Goal: Task Accomplishment & Management: Use online tool/utility

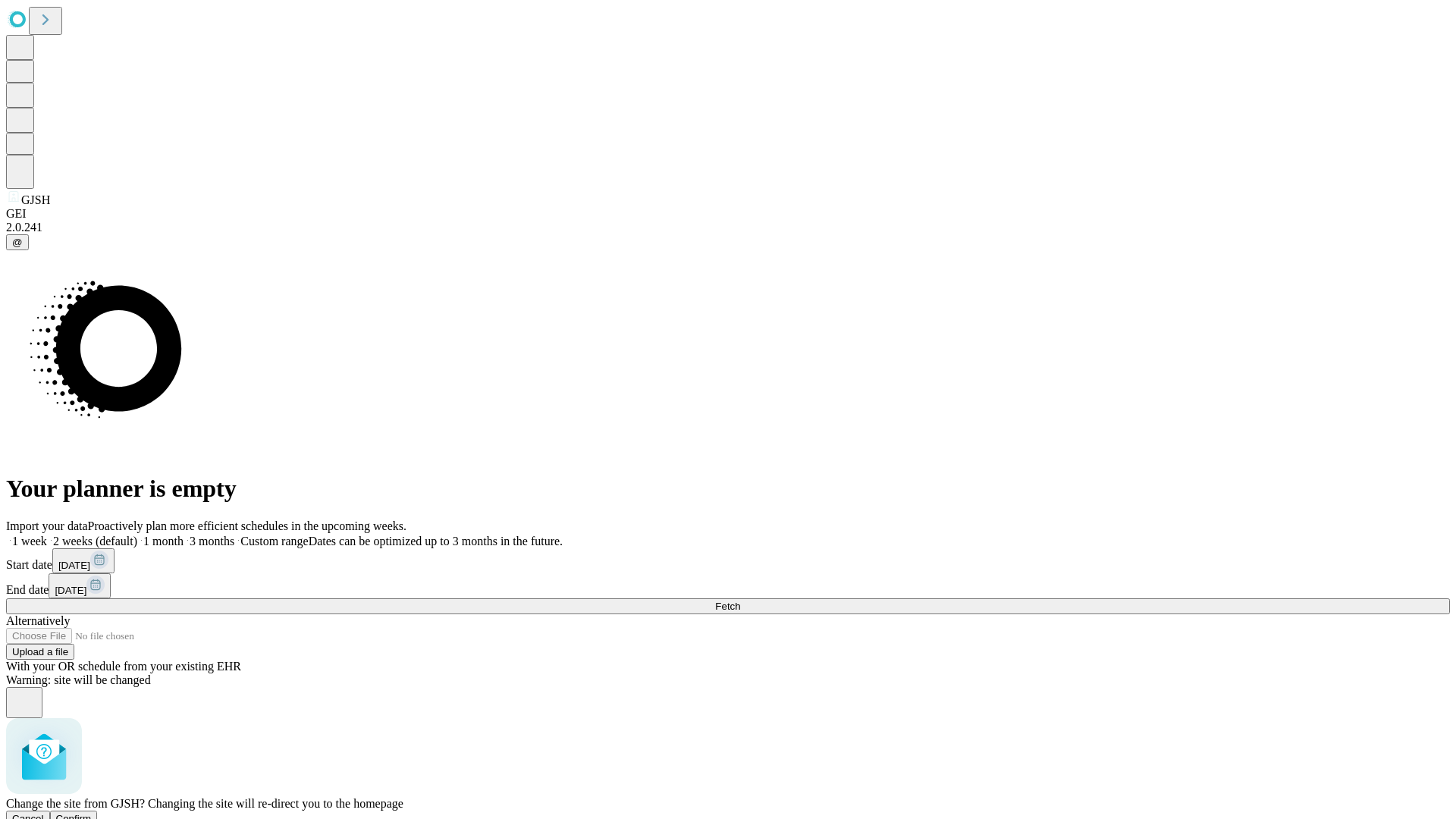
click at [92, 813] on span "Confirm" at bounding box center [74, 818] width 36 height 12
click at [138, 534] on label "2 weeks (default)" at bounding box center [92, 541] width 90 height 13
click at [740, 601] on span "Fetch" at bounding box center [728, 606] width 25 height 12
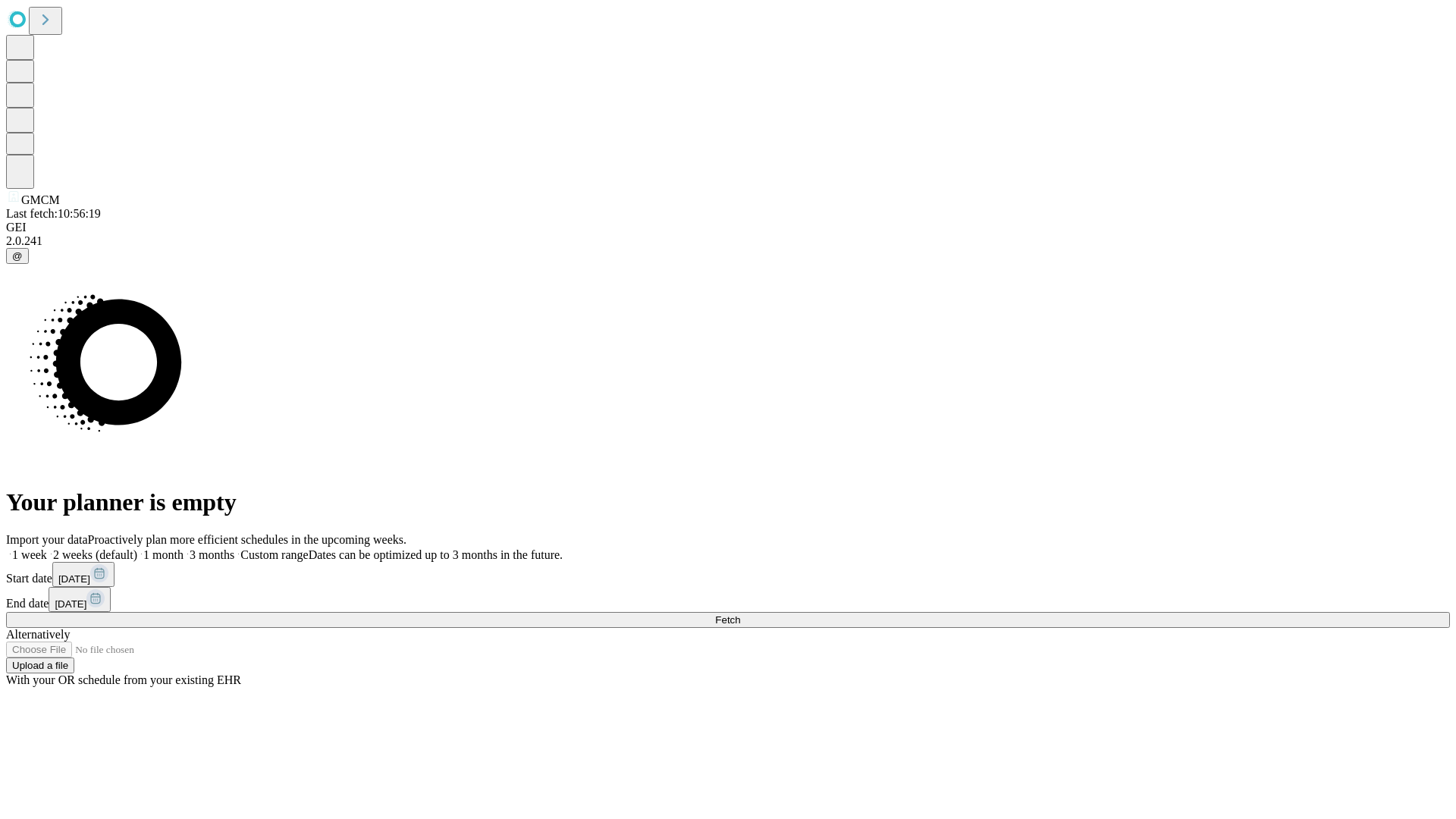
click at [138, 548] on label "2 weeks (default)" at bounding box center [92, 555] width 90 height 13
click at [740, 614] on span "Fetch" at bounding box center [728, 619] width 25 height 12
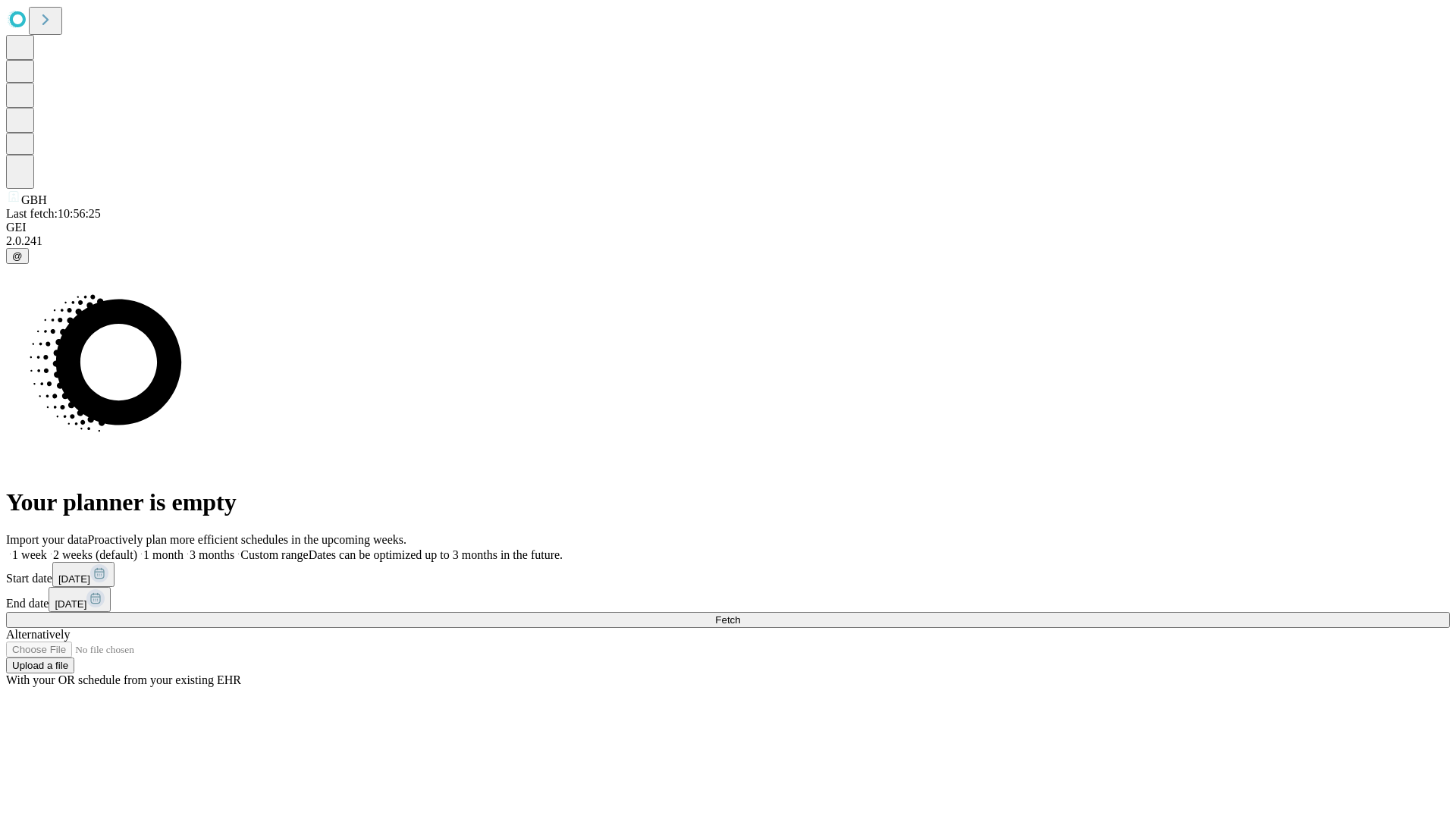
click at [138, 548] on label "2 weeks (default)" at bounding box center [92, 555] width 90 height 13
click at [740, 614] on span "Fetch" at bounding box center [728, 619] width 25 height 12
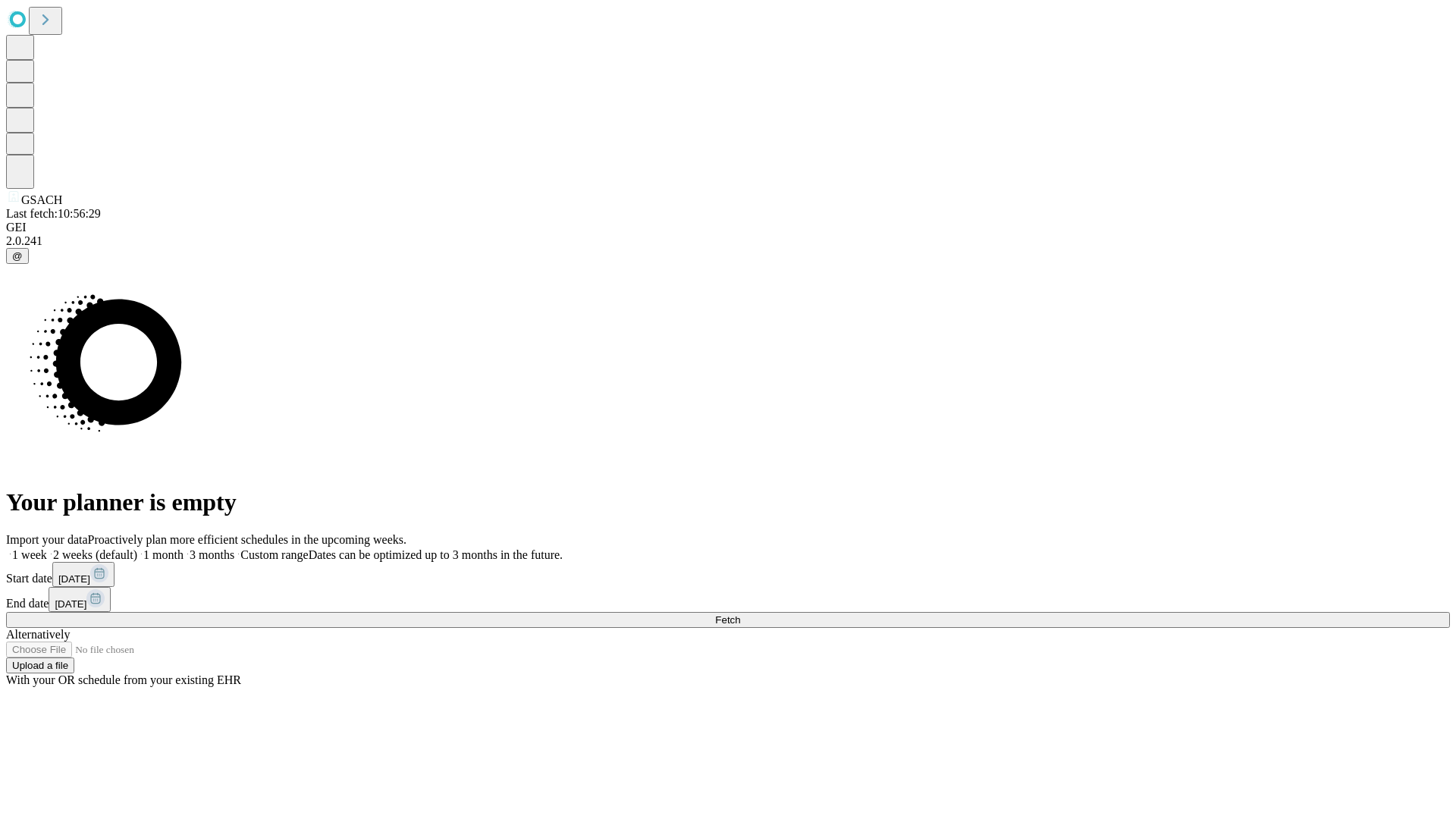
click at [138, 548] on label "2 weeks (default)" at bounding box center [92, 555] width 90 height 13
click at [740, 614] on span "Fetch" at bounding box center [728, 619] width 25 height 12
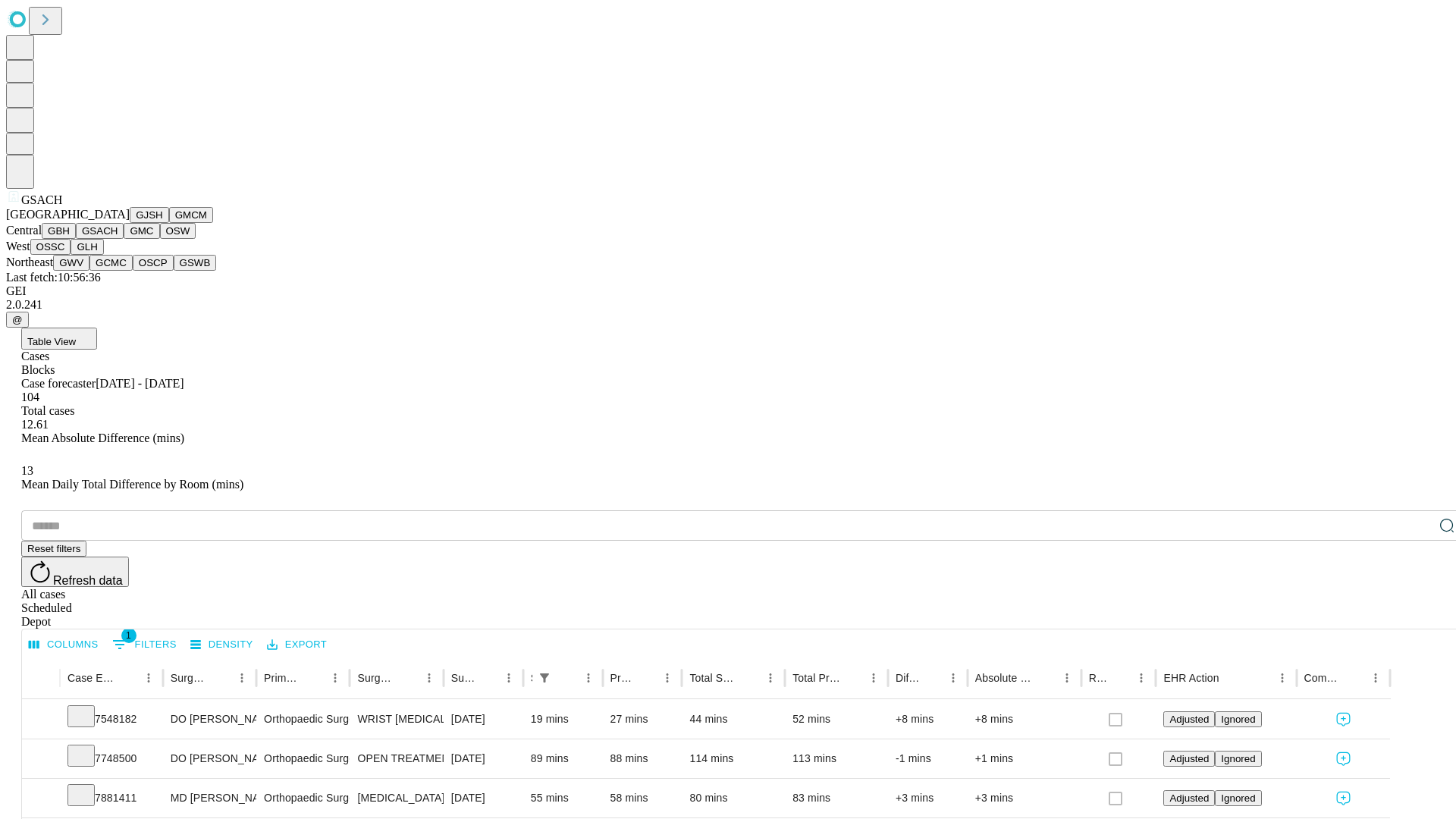
click at [124, 239] on button "GMC" at bounding box center [142, 230] width 36 height 16
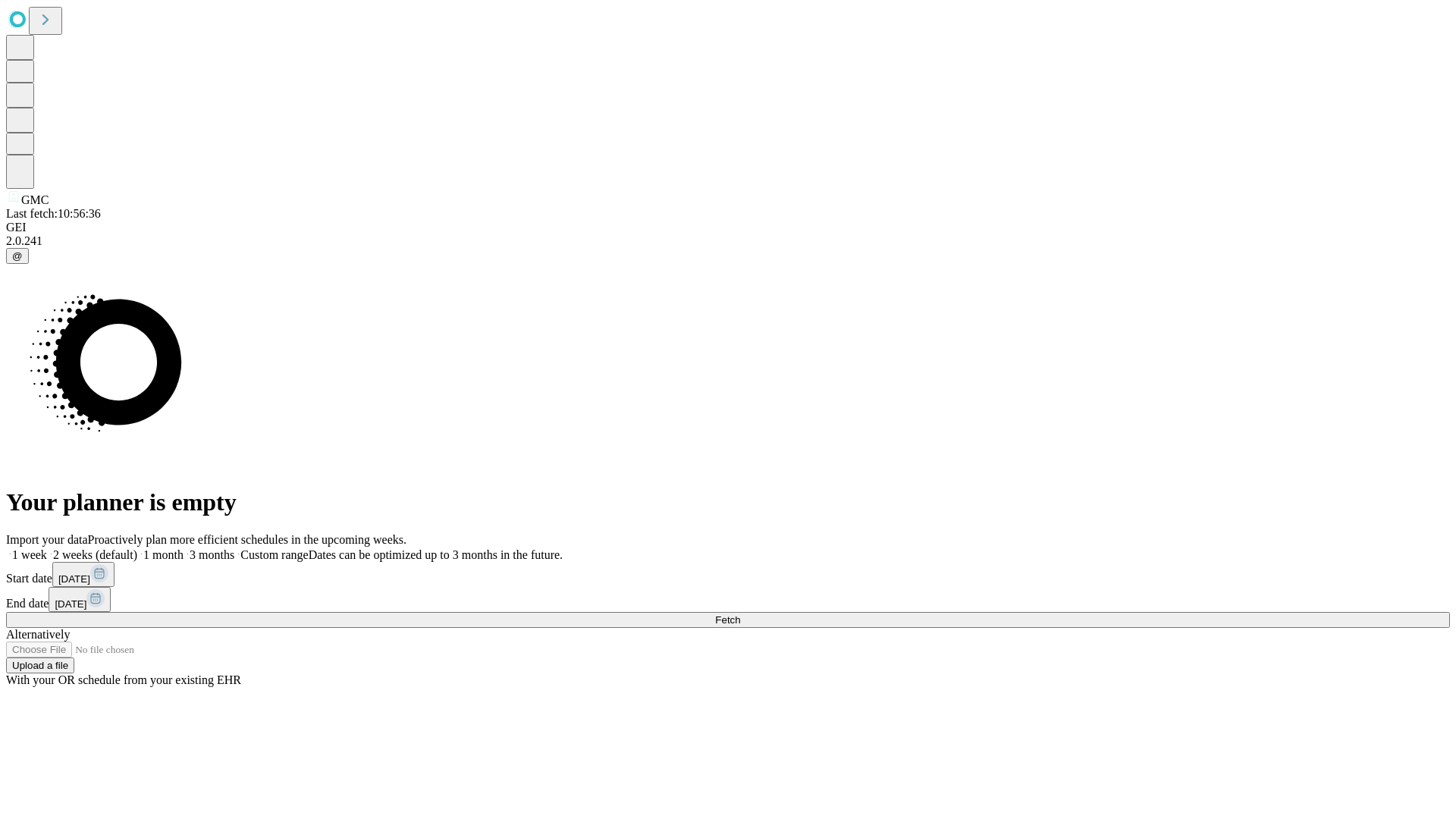
click at [138, 548] on label "2 weeks (default)" at bounding box center [92, 555] width 90 height 13
click at [740, 614] on span "Fetch" at bounding box center [728, 619] width 25 height 12
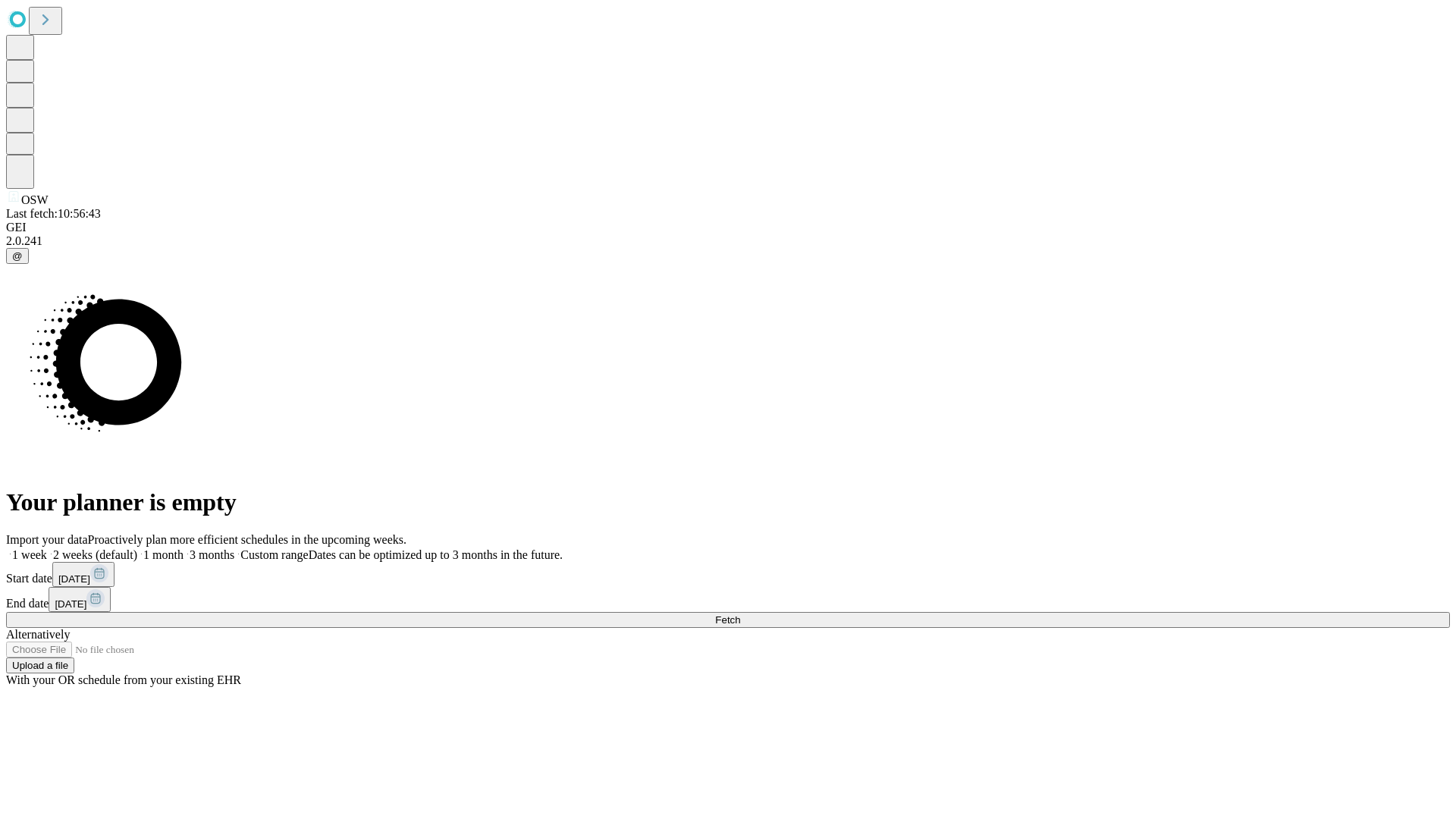
click at [138, 548] on label "2 weeks (default)" at bounding box center [92, 555] width 90 height 13
click at [740, 614] on span "Fetch" at bounding box center [728, 619] width 25 height 12
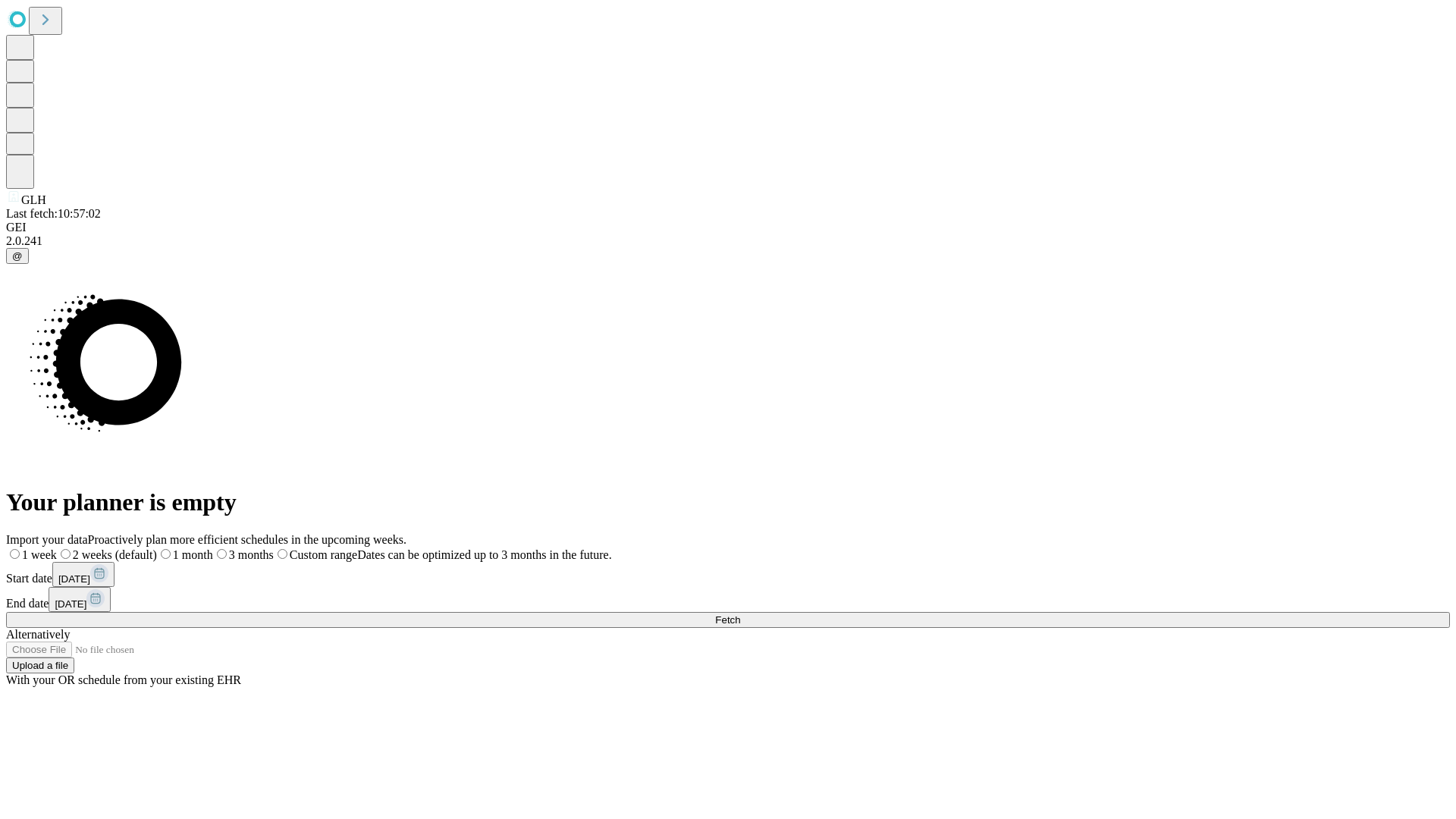
click at [157, 548] on label "2 weeks (default)" at bounding box center [107, 555] width 100 height 13
click at [740, 614] on span "Fetch" at bounding box center [728, 619] width 25 height 12
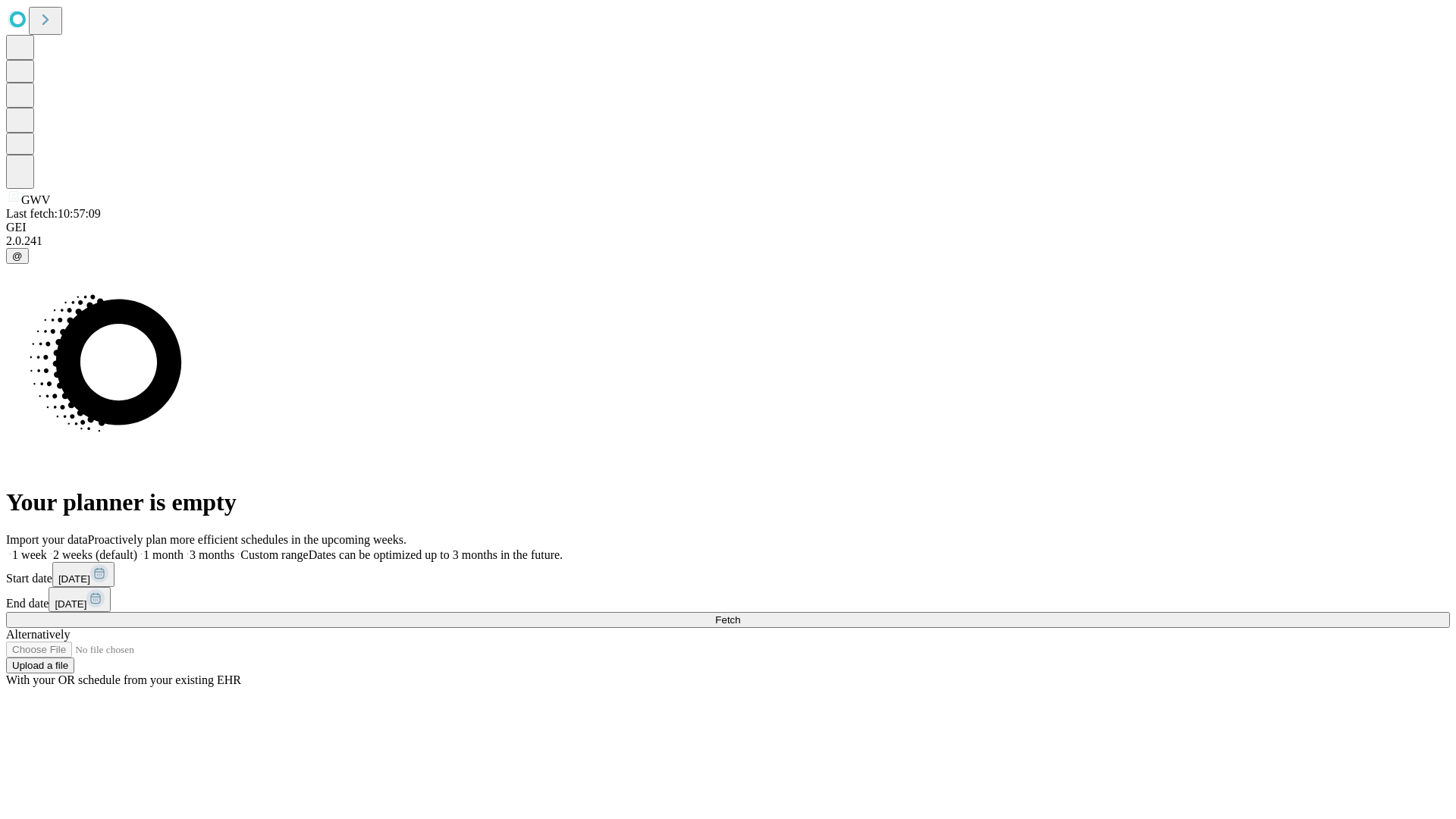
click at [138, 548] on label "2 weeks (default)" at bounding box center [92, 555] width 90 height 13
click at [740, 614] on span "Fetch" at bounding box center [728, 619] width 25 height 12
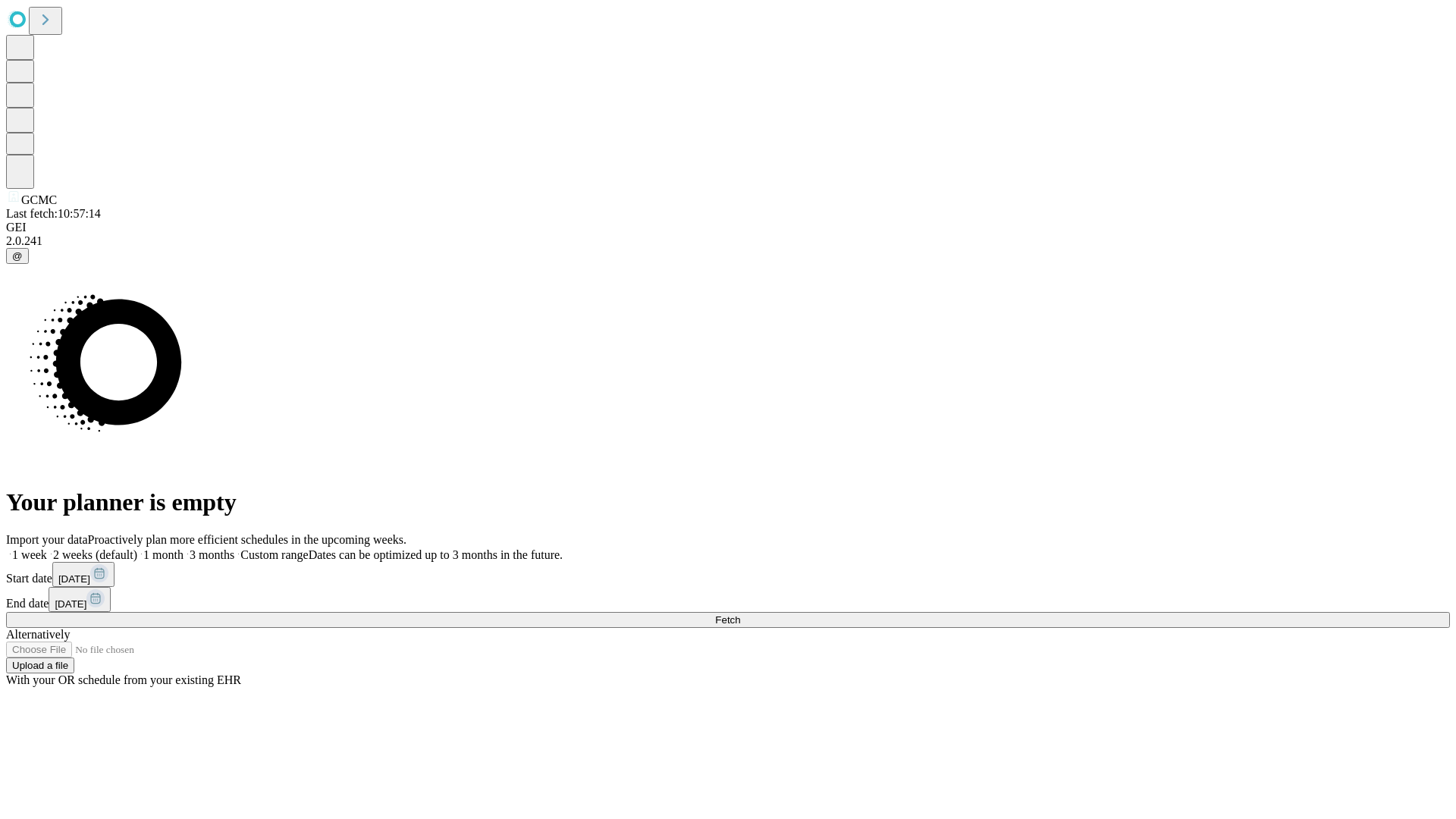
click at [138, 548] on label "2 weeks (default)" at bounding box center [92, 555] width 90 height 13
click at [740, 614] on span "Fetch" at bounding box center [728, 619] width 25 height 12
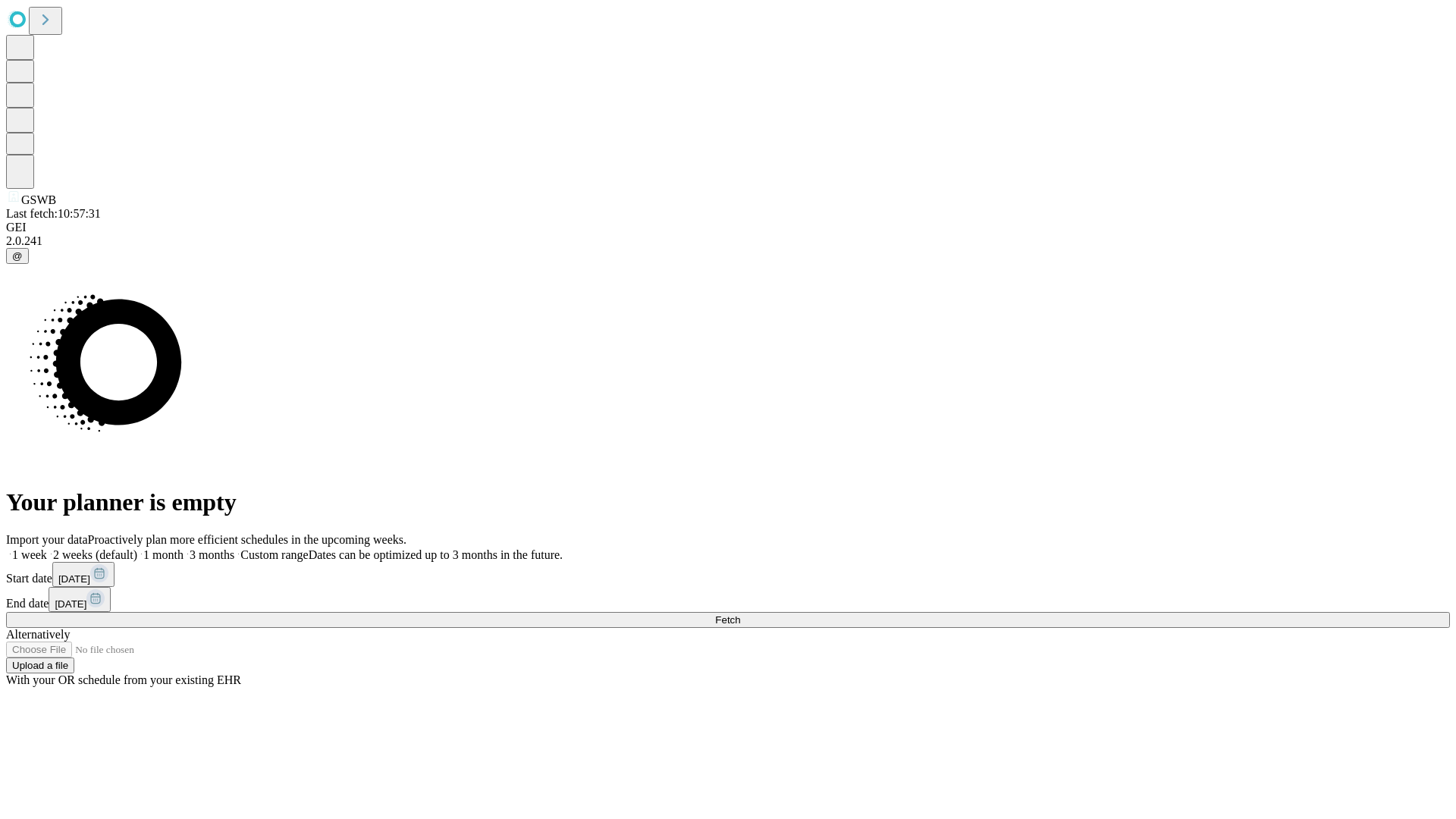
click at [740, 614] on span "Fetch" at bounding box center [728, 619] width 25 height 12
